Goal: Navigation & Orientation: Find specific page/section

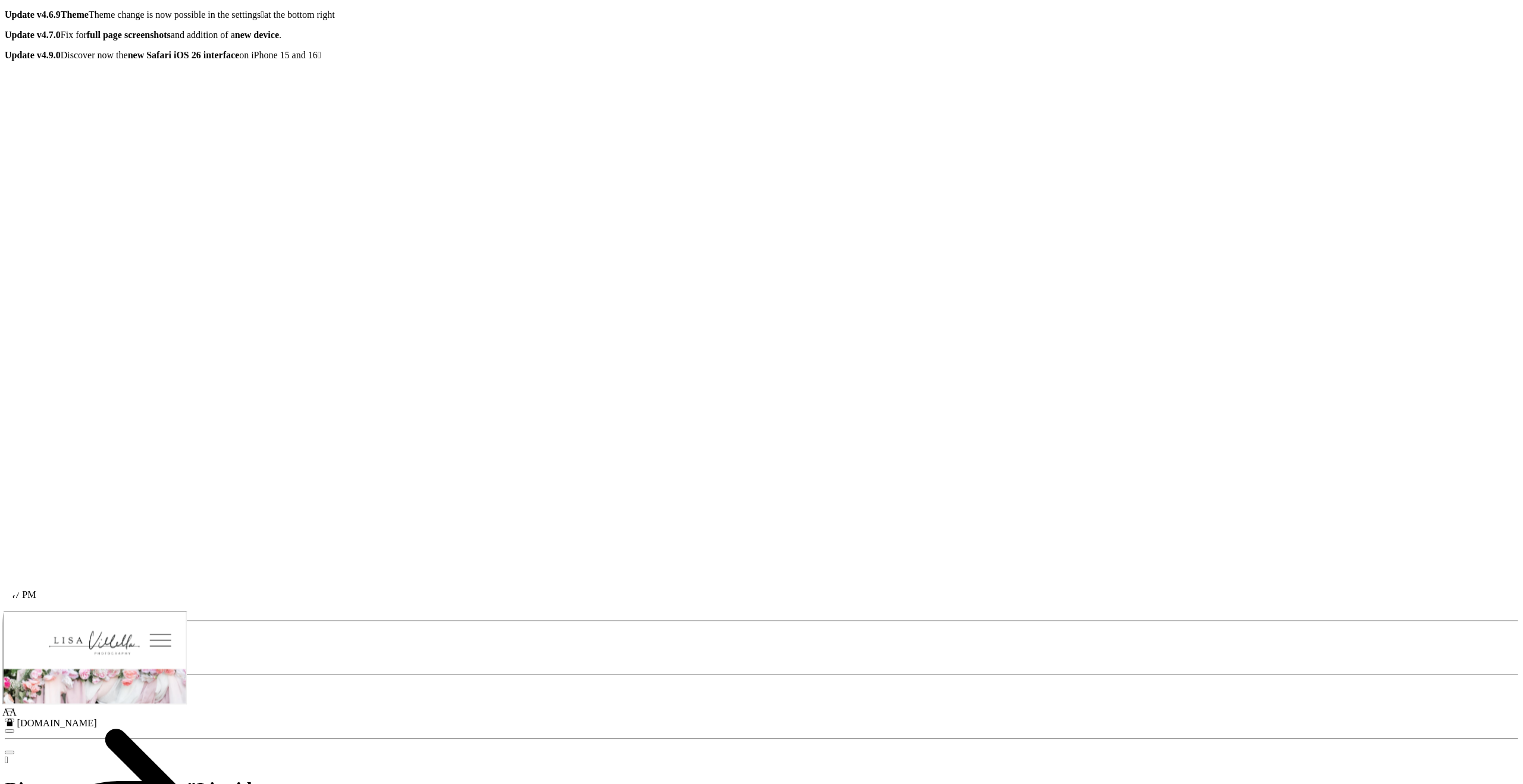
click at [29, 635] on icon "button" at bounding box center [29, 635] width 0 height 0
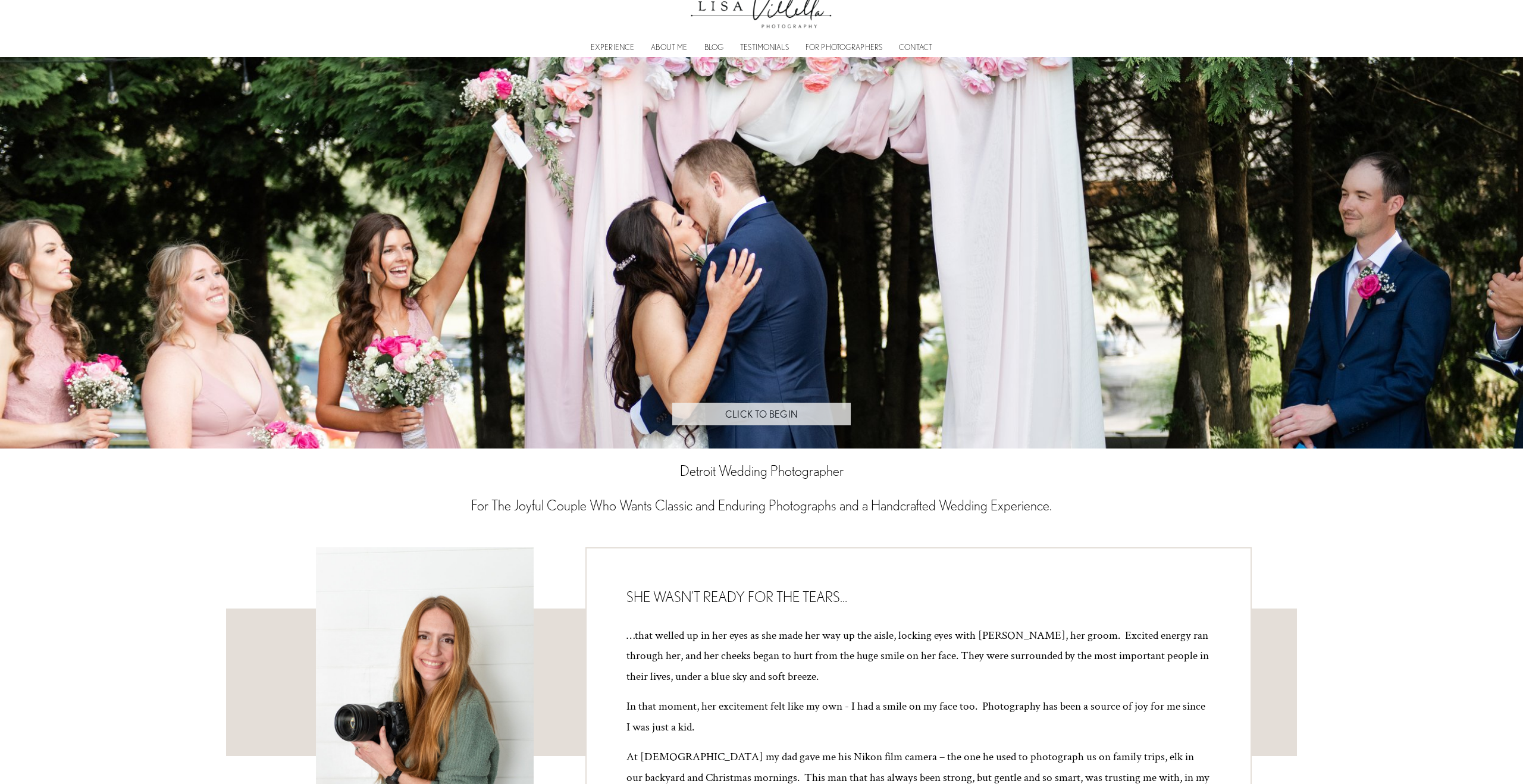
click at [711, 418] on link "CLICK TO BEGIN" at bounding box center [761, 414] width 179 height 23
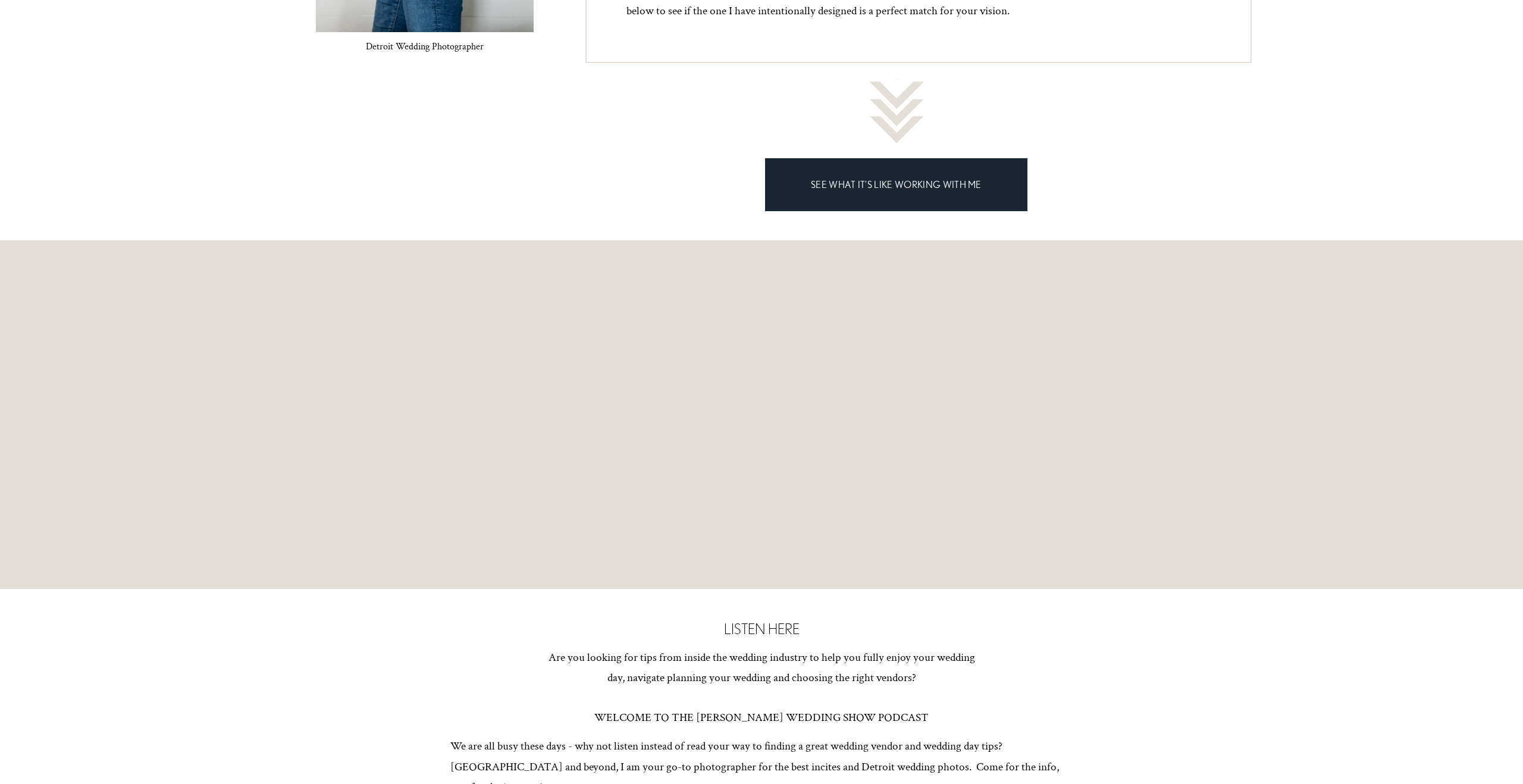
scroll to position [605, 0]
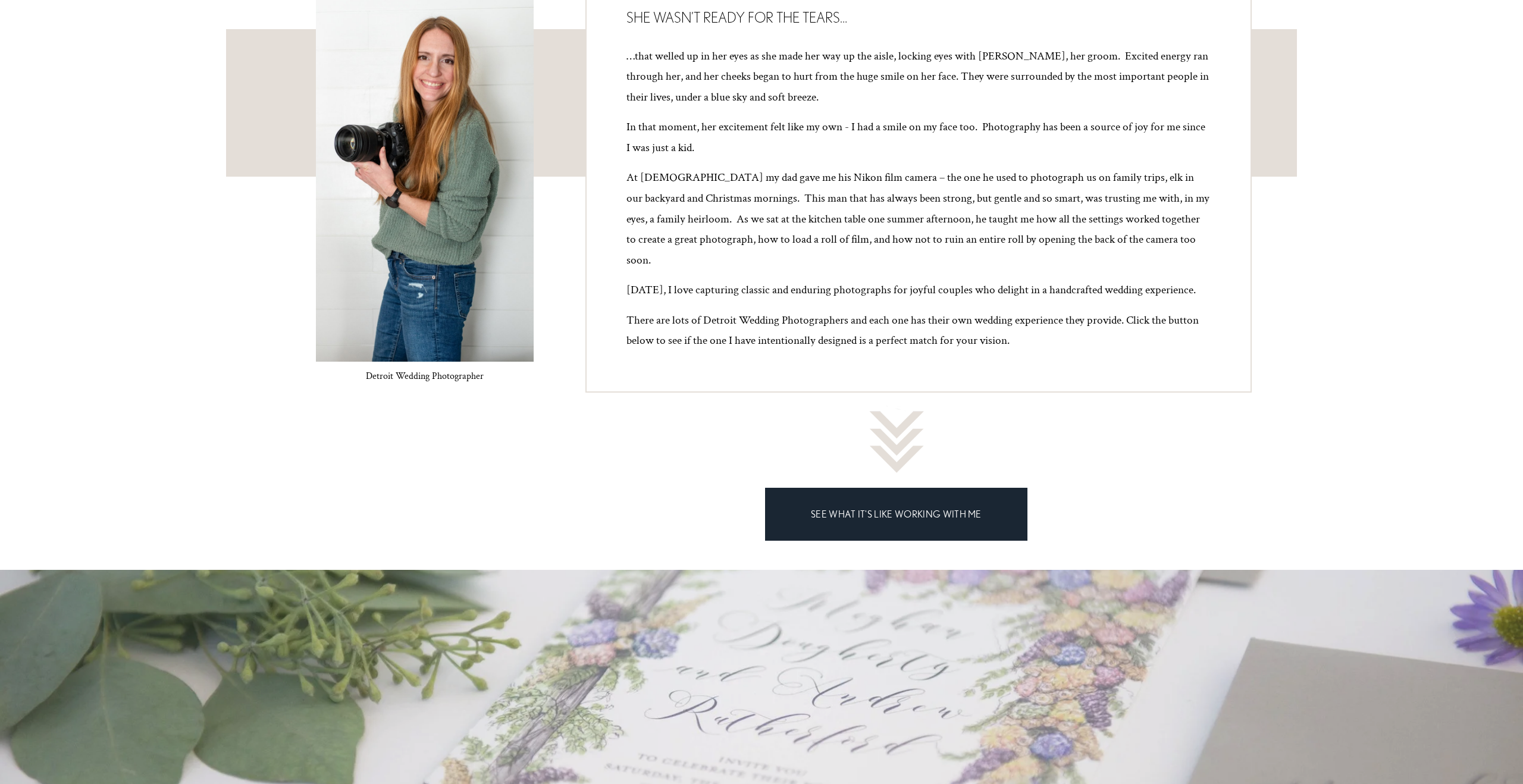
click at [916, 492] on link "SEE WHAT IT'S LIKE WORKING WITH ME" at bounding box center [897, 514] width 263 height 52
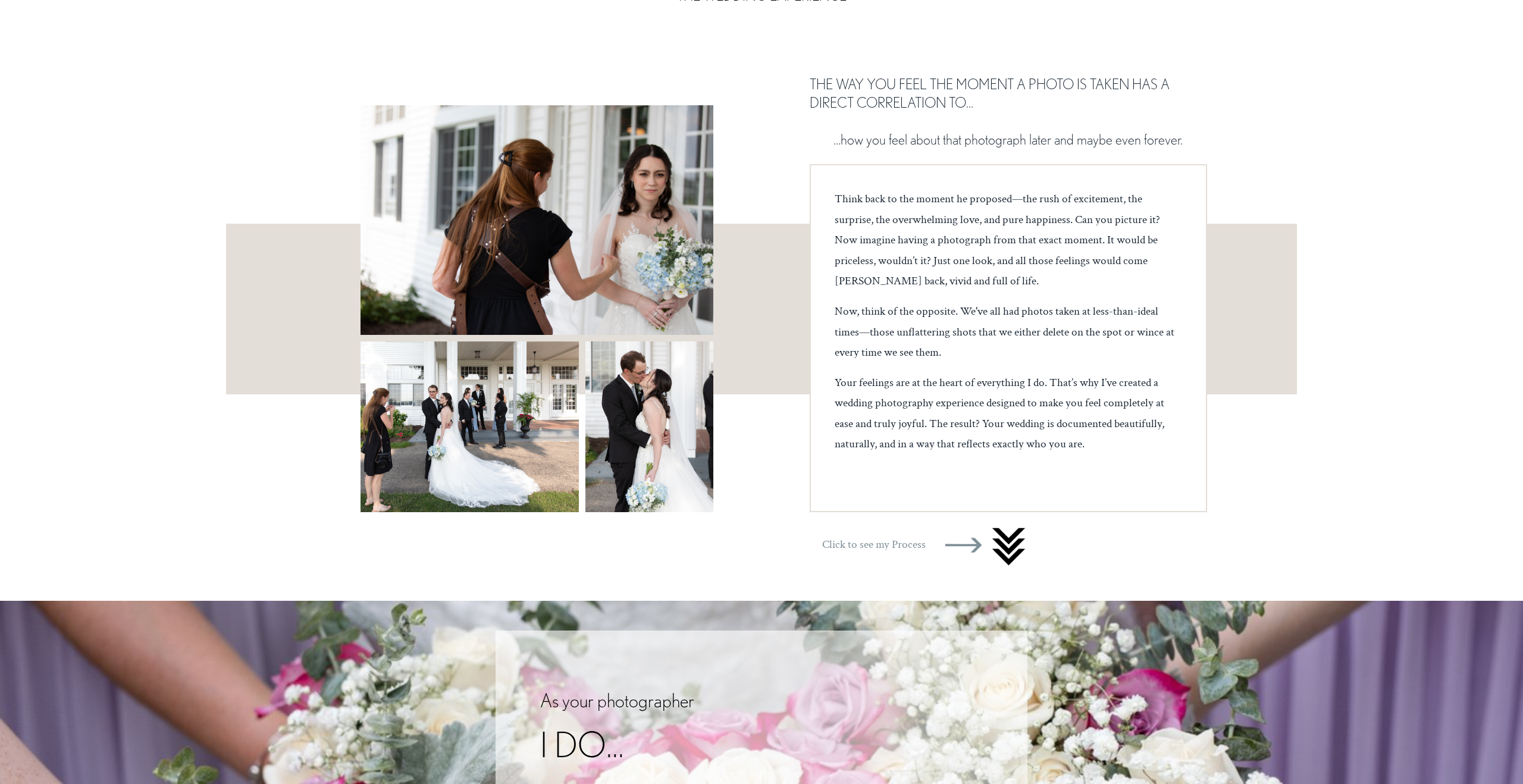
scroll to position [146, 0]
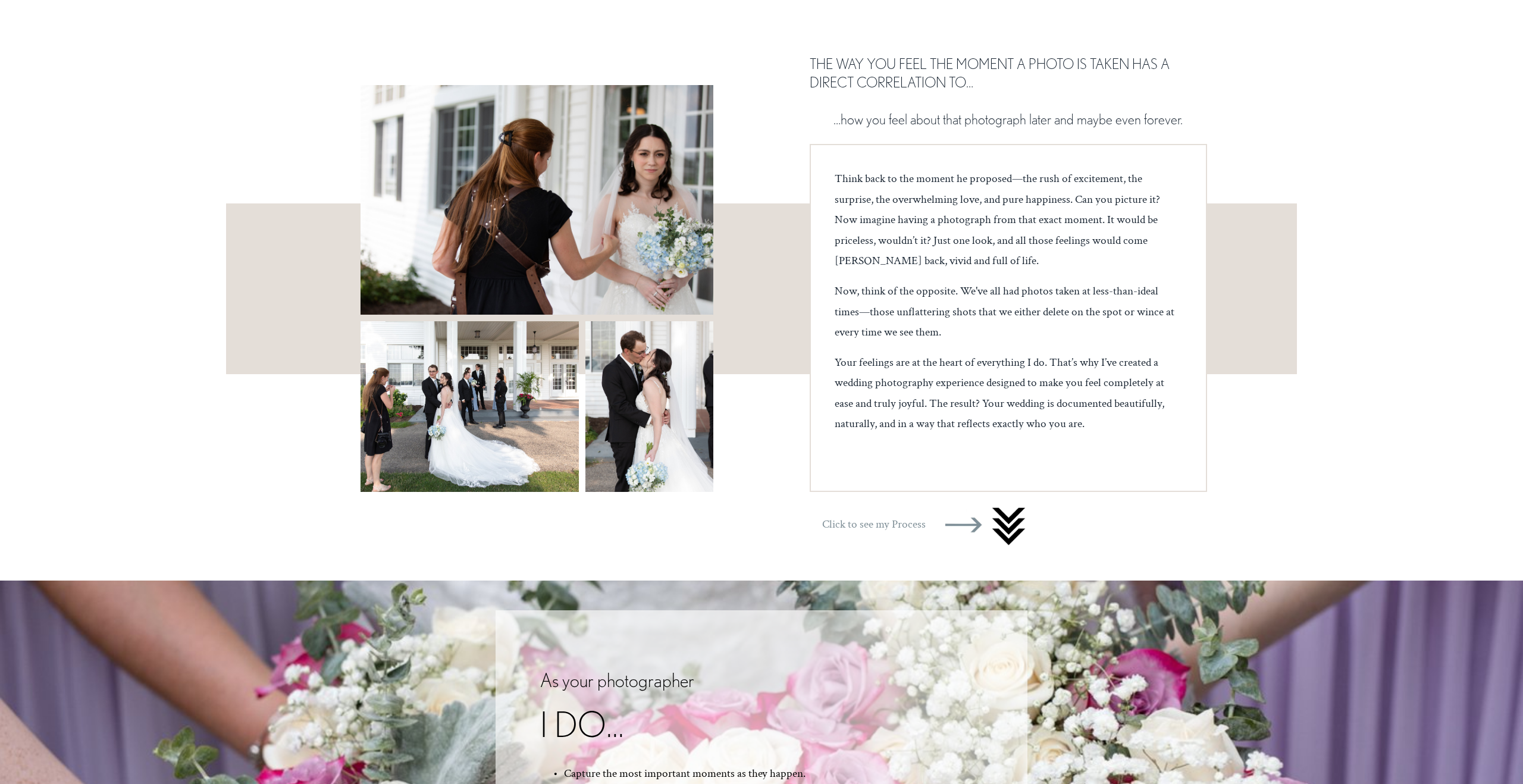
click at [1009, 528] on div at bounding box center [1008, 526] width 38 height 50
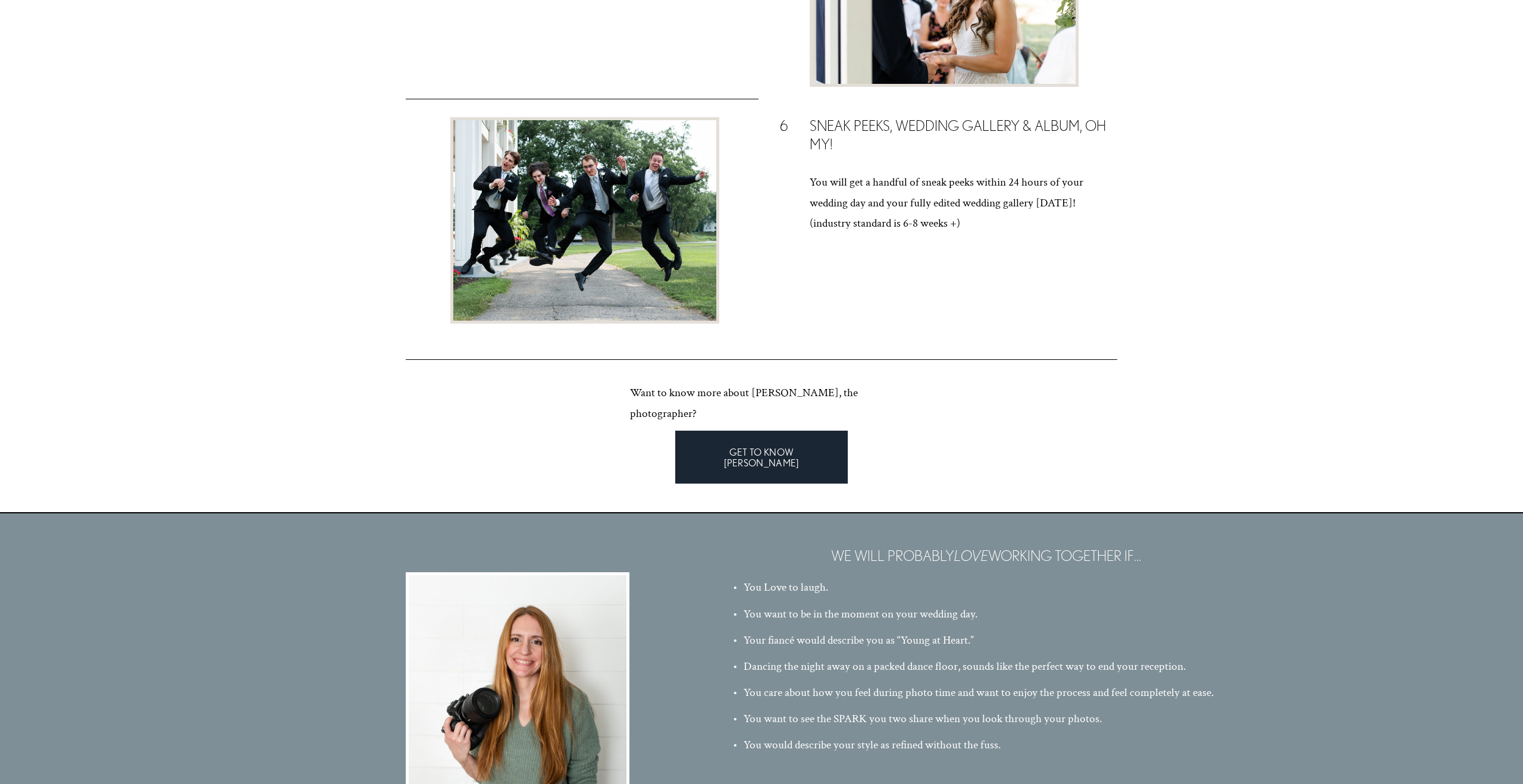
scroll to position [2558, 0]
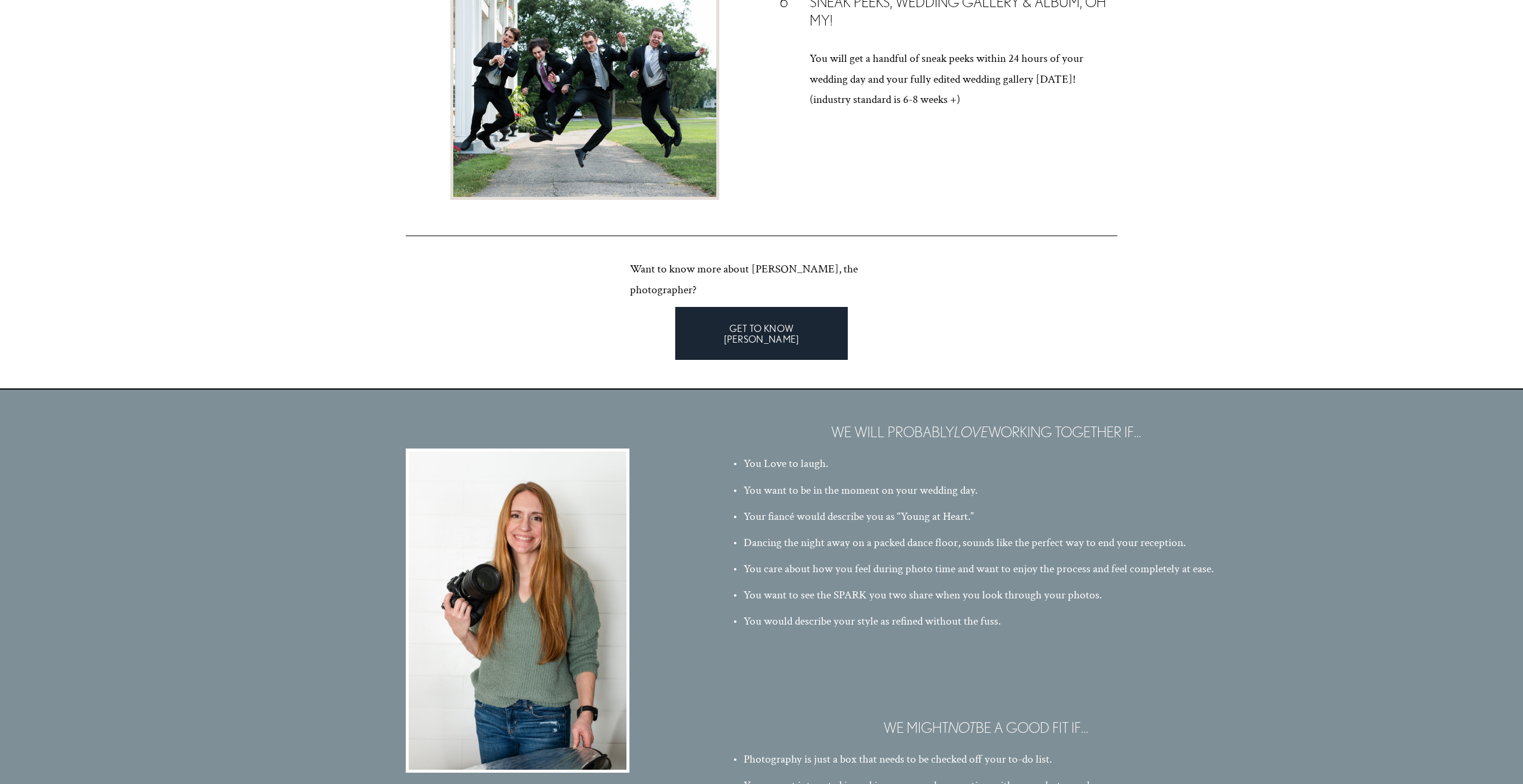
click at [760, 322] on link "GET TO KNOW [PERSON_NAME]" at bounding box center [762, 333] width 173 height 52
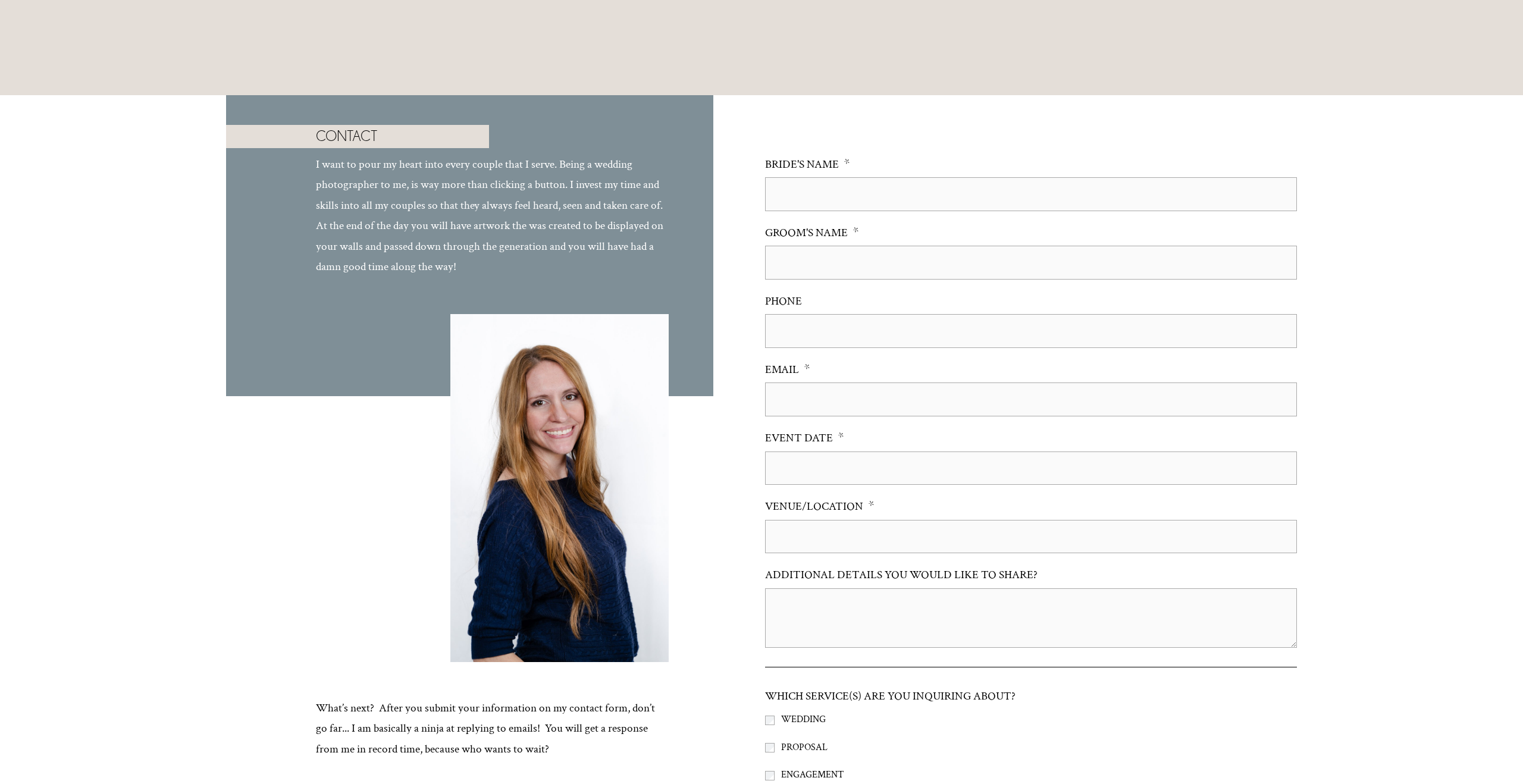
scroll to position [5281, 0]
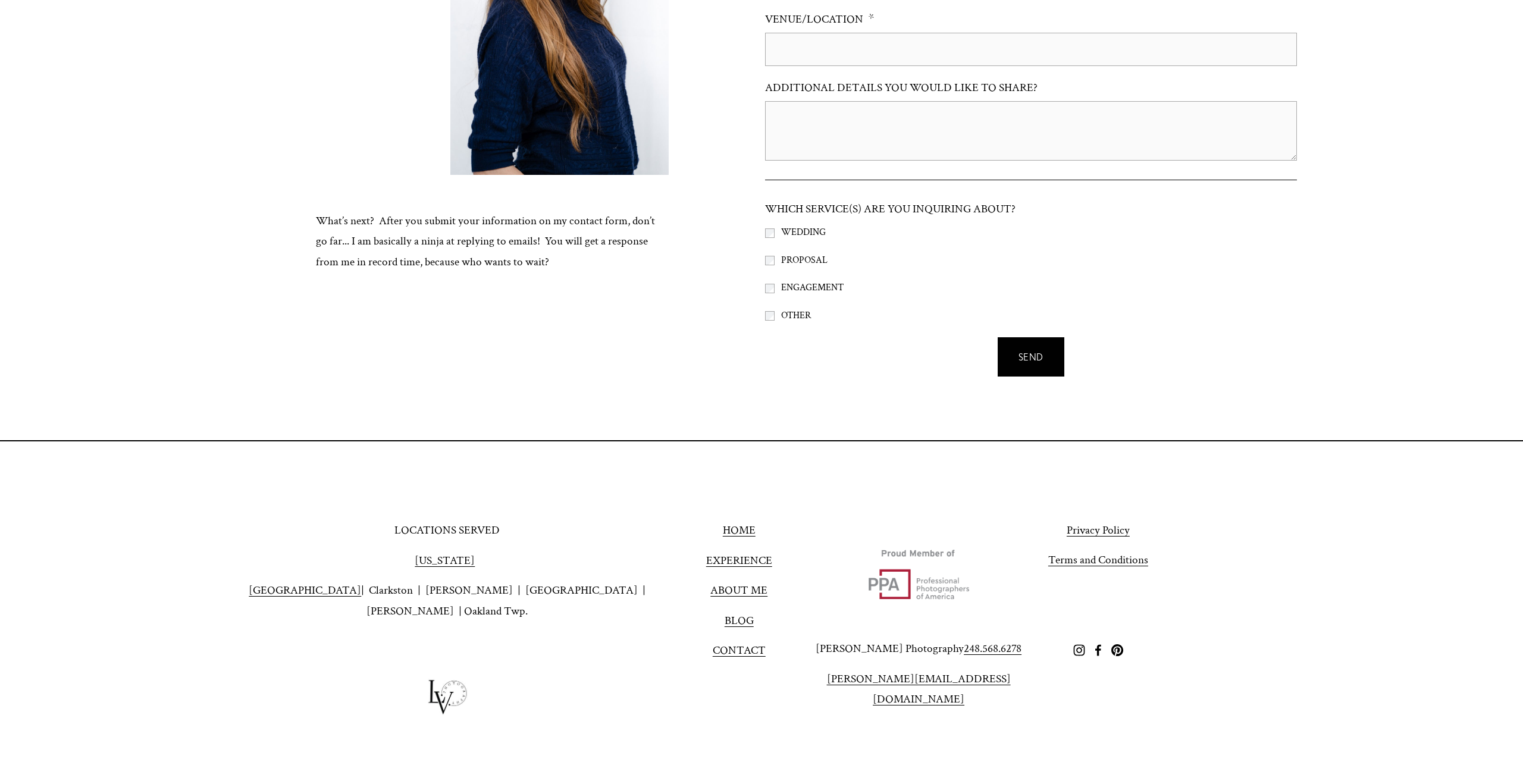
click at [320, 580] on link "[GEOGRAPHIC_DATA]" at bounding box center [304, 590] width 112 height 21
